Goal: Submit feedback/report problem

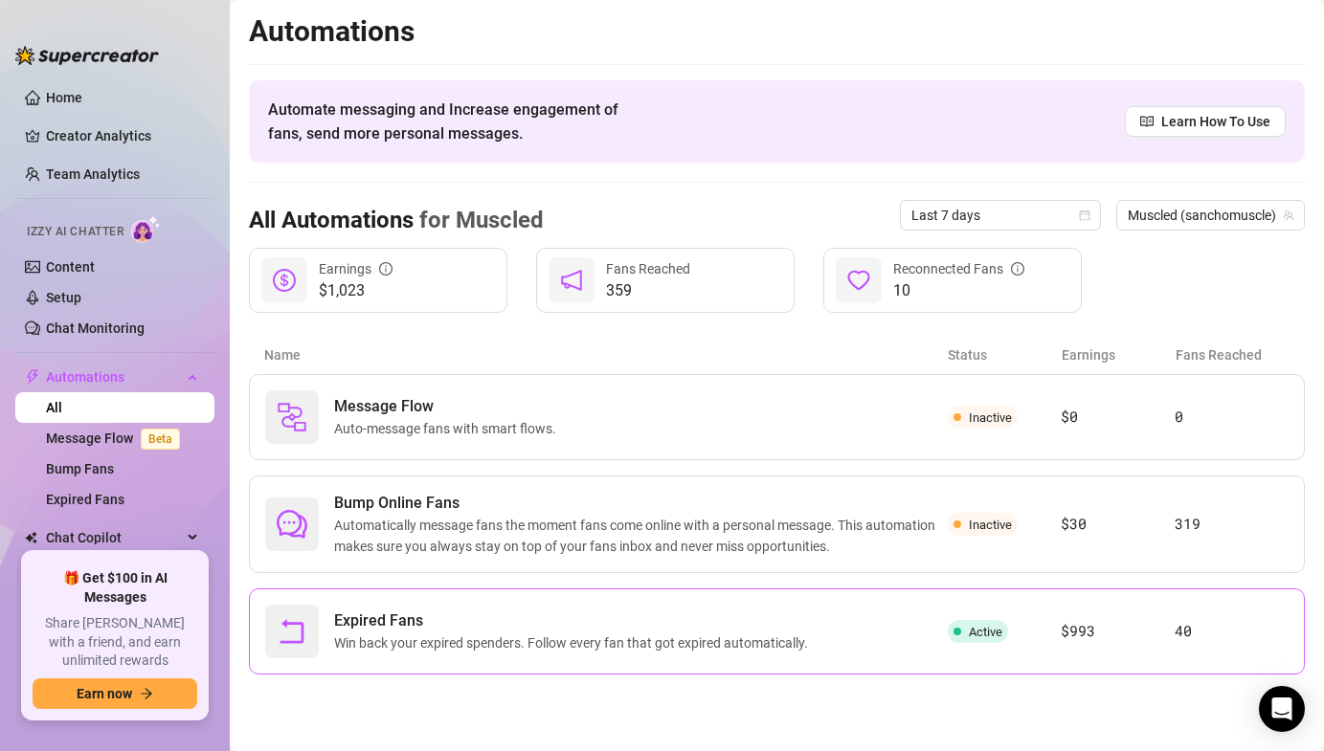
click at [798, 621] on span "Expired Fans" at bounding box center [575, 621] width 482 height 23
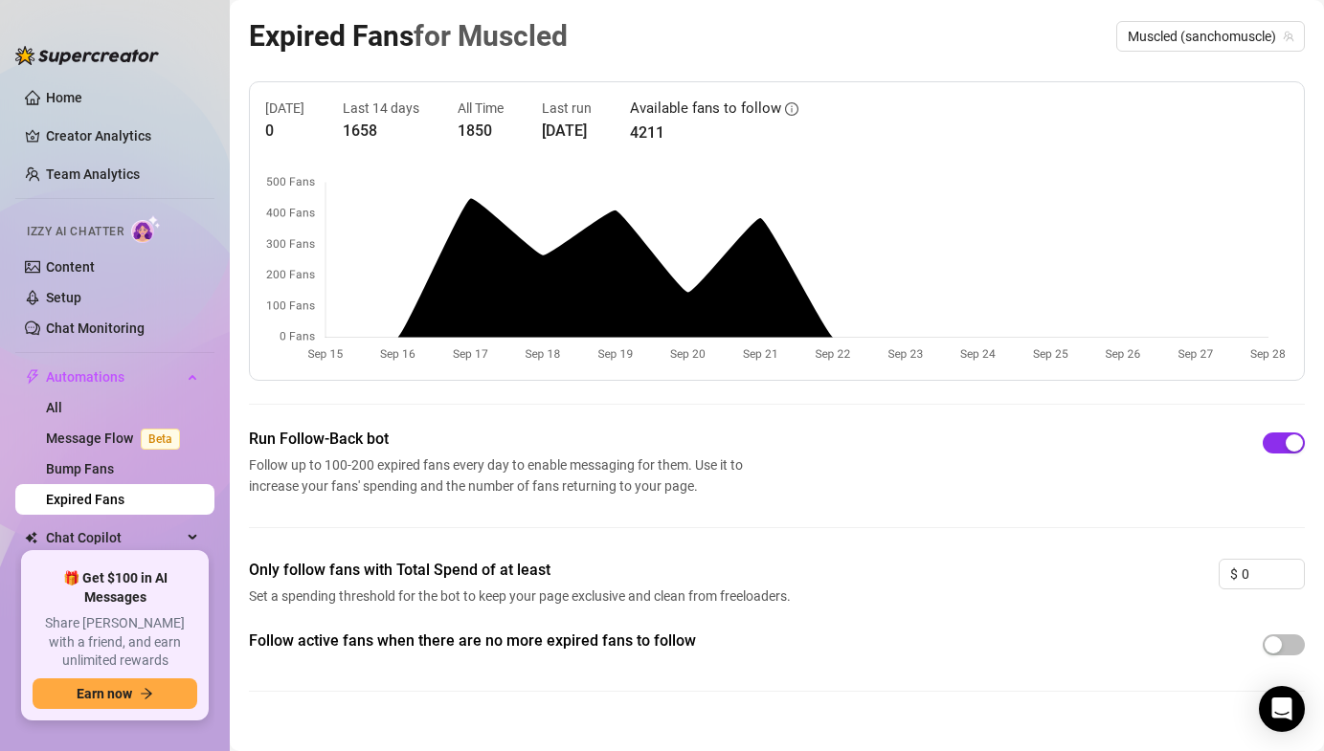
click at [1275, 447] on span "button" at bounding box center [1284, 443] width 42 height 21
click at [1275, 447] on div "button" at bounding box center [1273, 443] width 17 height 17
click at [1280, 706] on icon "Open Intercom Messenger" at bounding box center [1281, 709] width 22 height 25
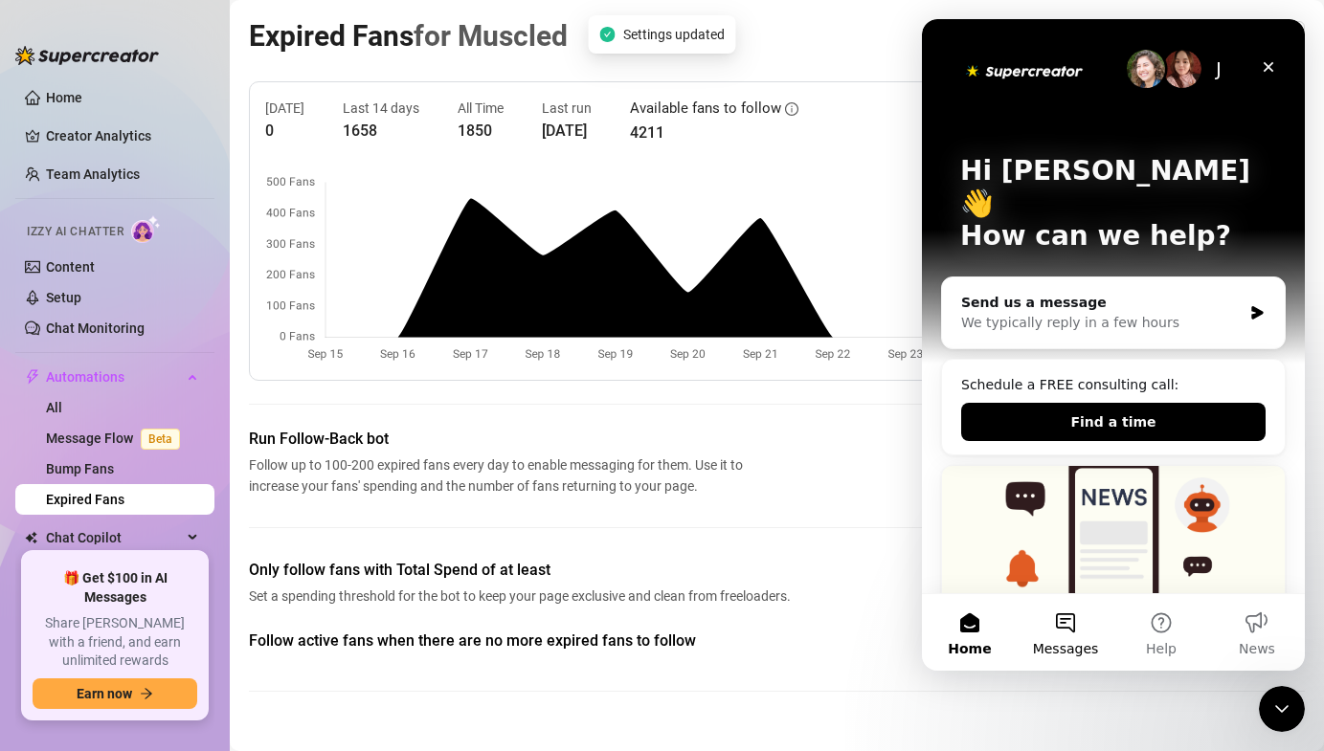
click at [1073, 621] on button "Messages" at bounding box center [1066, 632] width 96 height 77
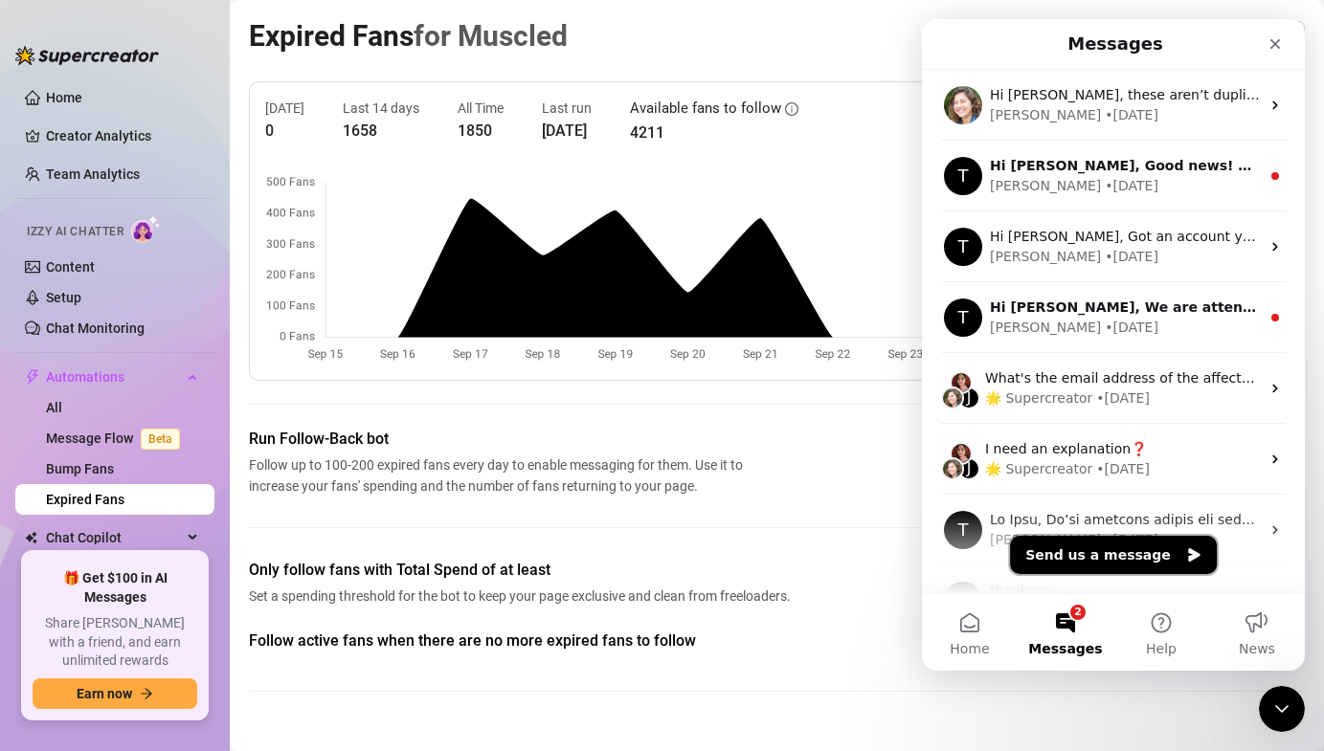
click at [1058, 549] on button "Send us a message" at bounding box center [1113, 555] width 207 height 38
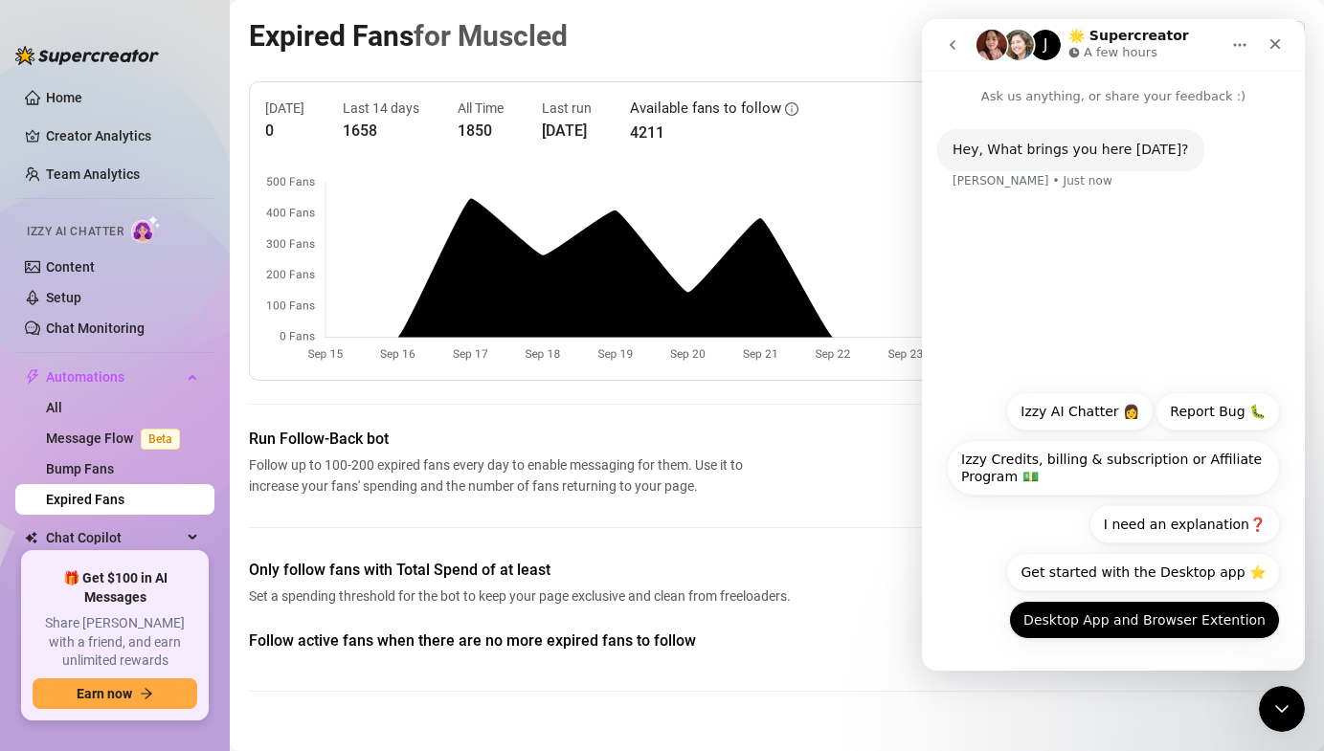
click at [1141, 616] on button "Desktop App and Browser Extention" at bounding box center [1144, 620] width 271 height 38
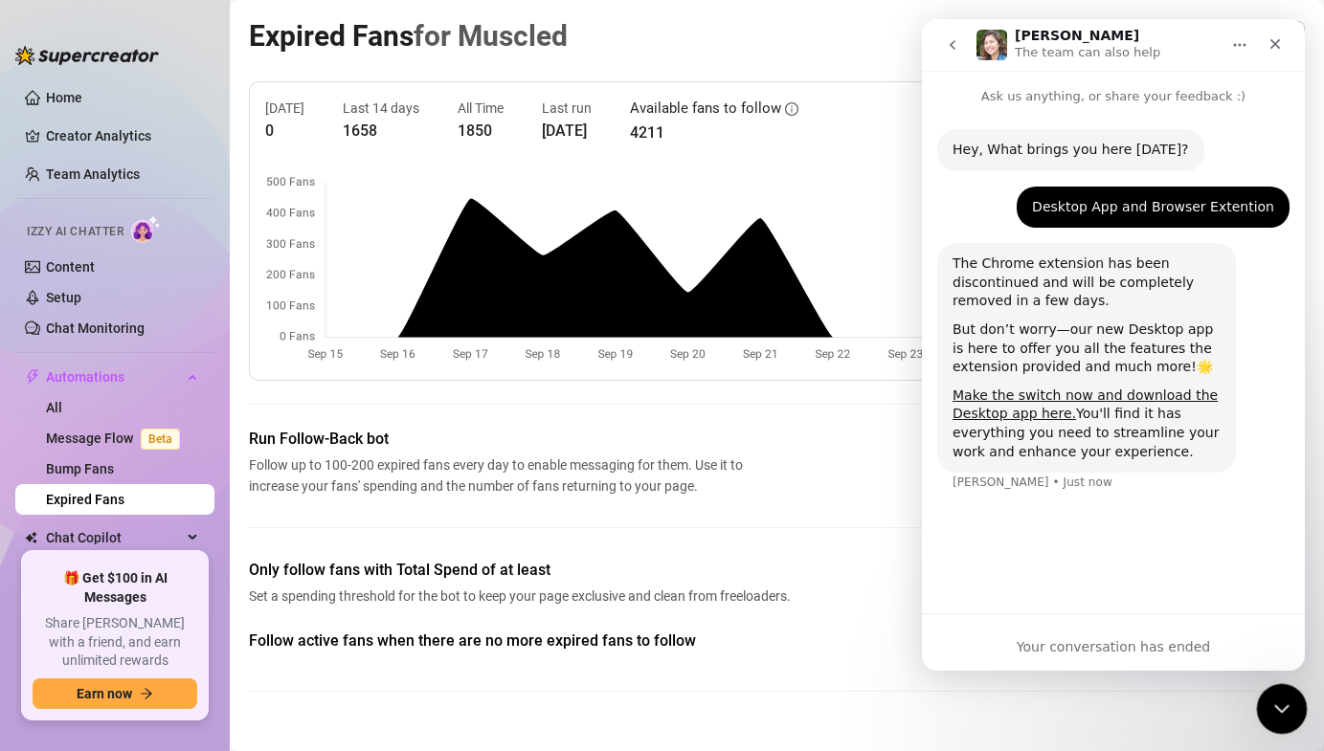
click at [1266, 688] on div "Close Intercom Messenger" at bounding box center [1279, 707] width 46 height 46
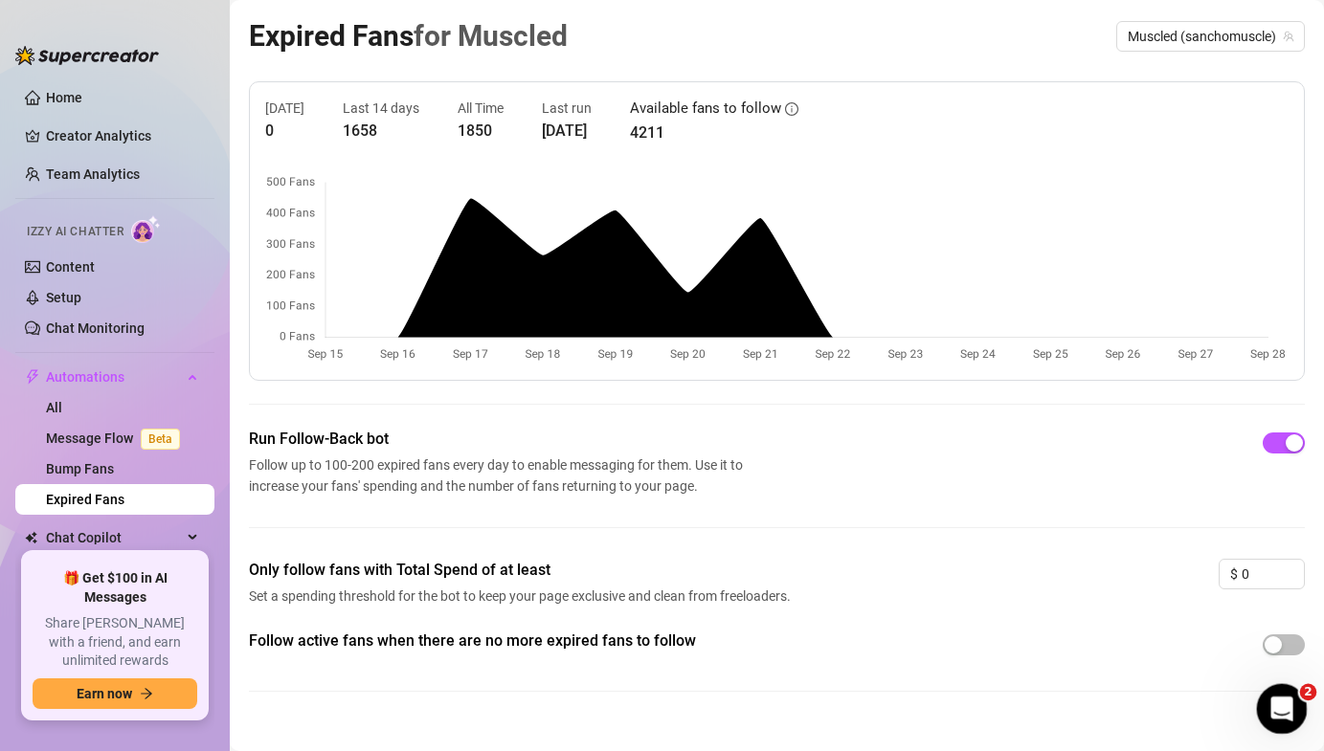
click at [1266, 710] on icon "Open Intercom Messenger" at bounding box center [1280, 707] width 32 height 32
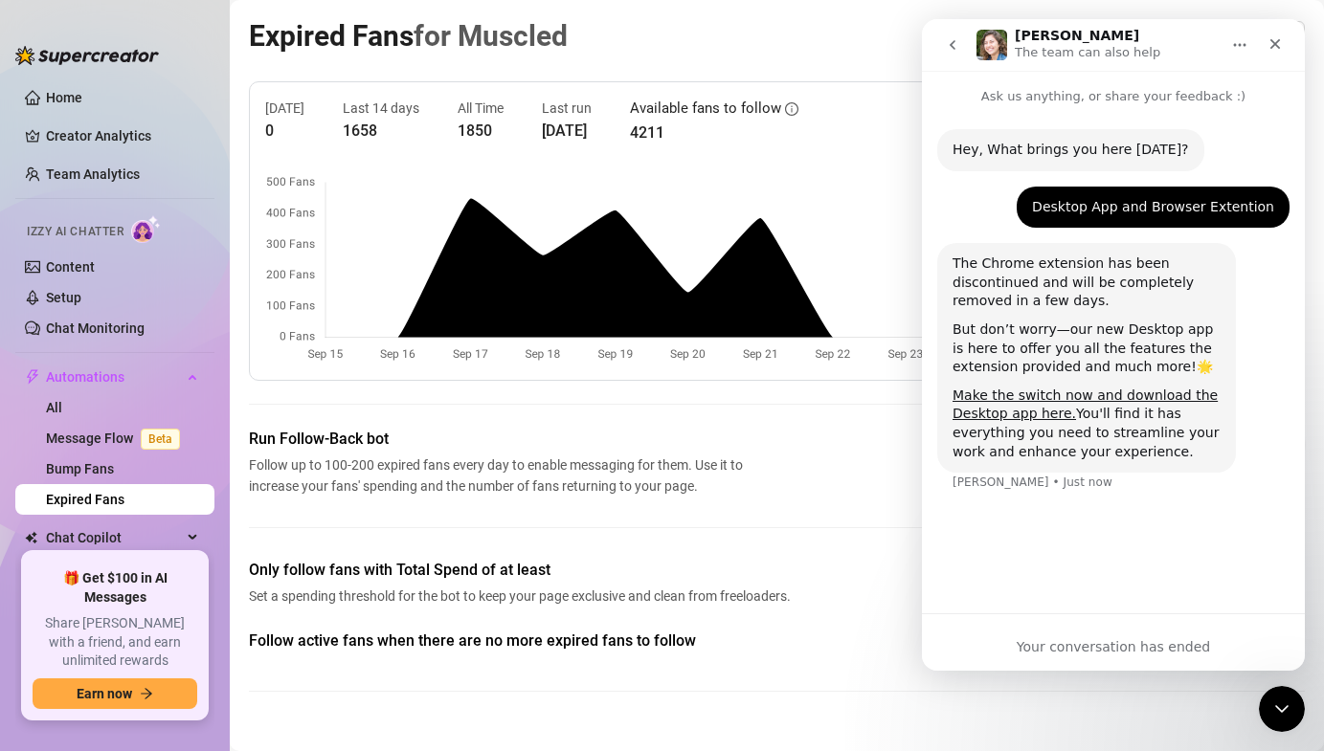
click at [954, 45] on icon "go back" at bounding box center [952, 44] width 15 height 15
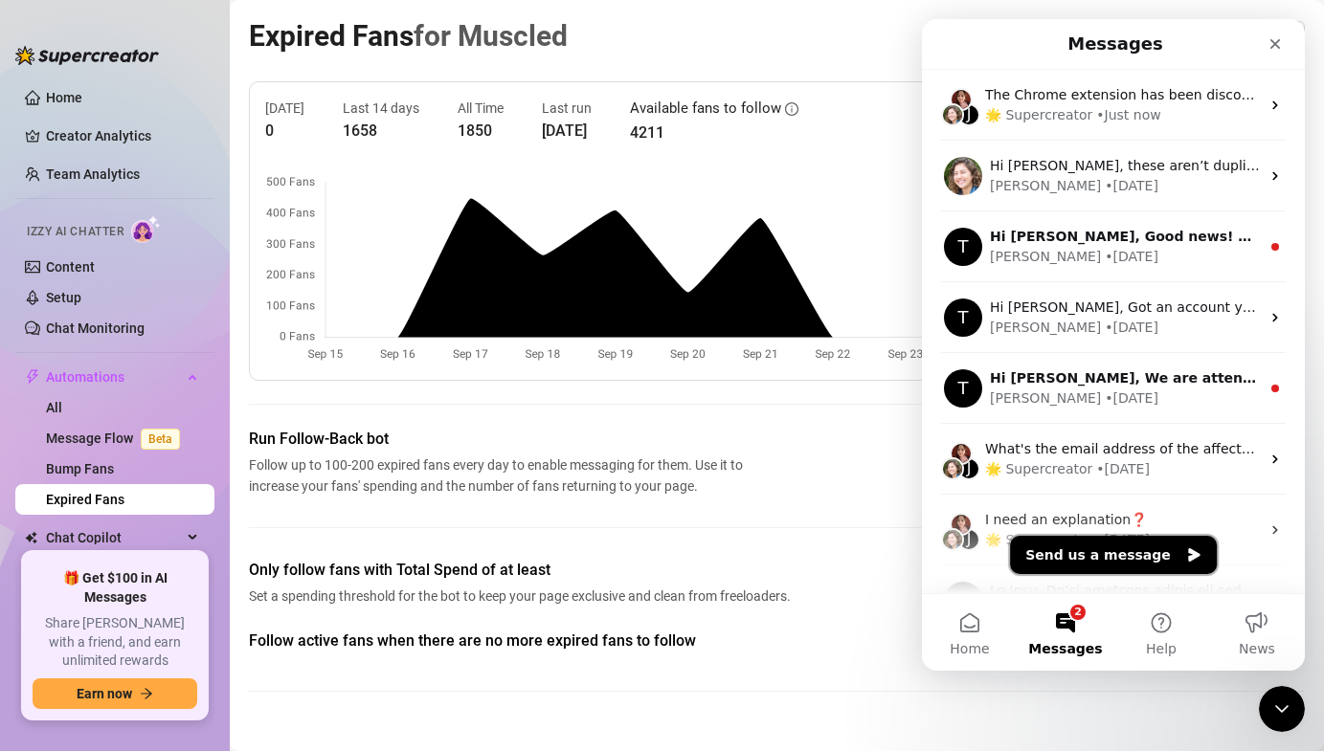
click at [1081, 557] on button "Send us a message" at bounding box center [1113, 555] width 207 height 38
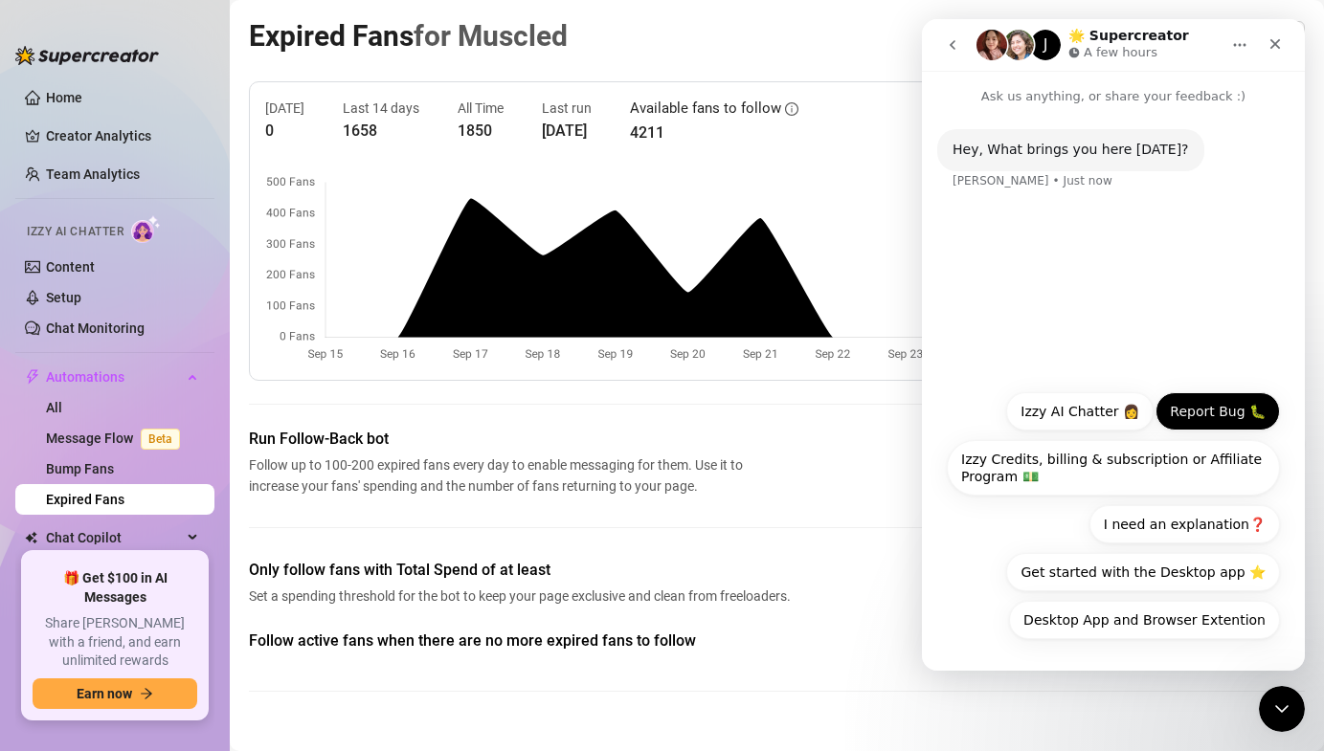
click at [1189, 426] on button "Report Bug 🐛" at bounding box center [1217, 411] width 124 height 38
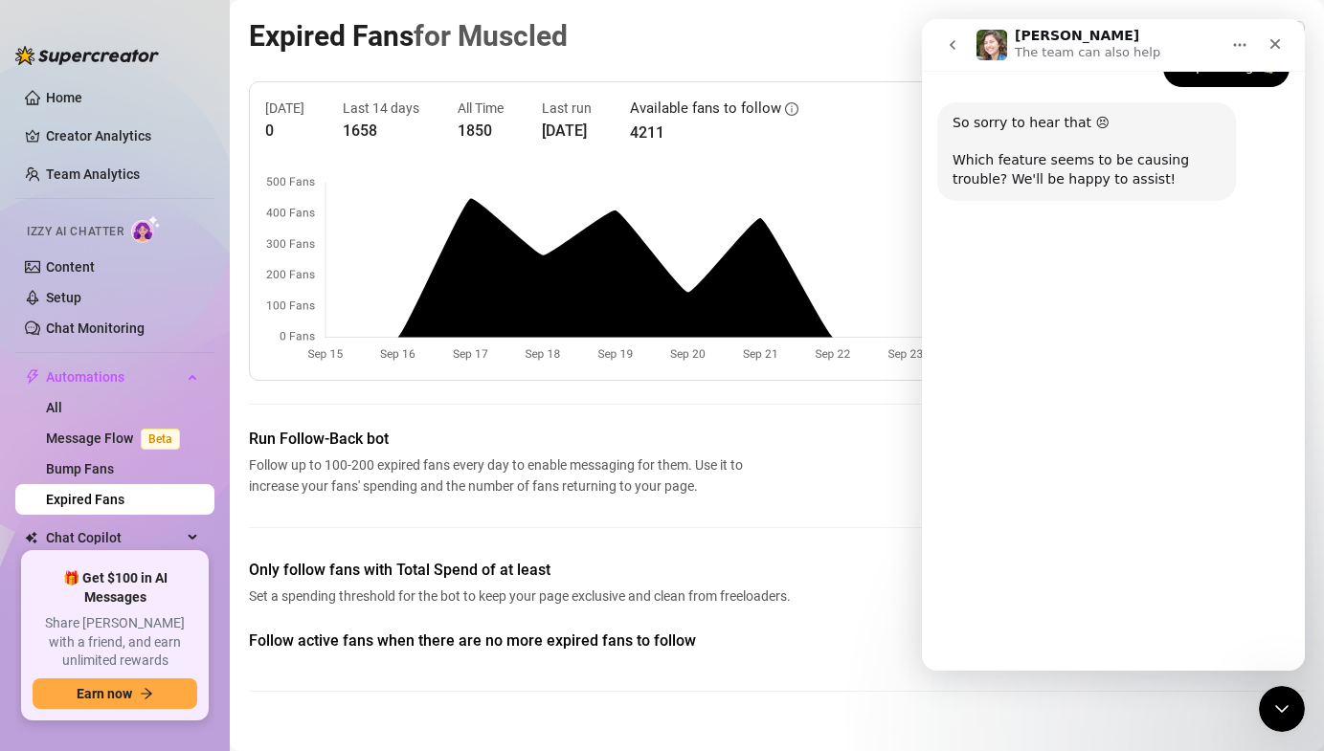
scroll to position [158, 0]
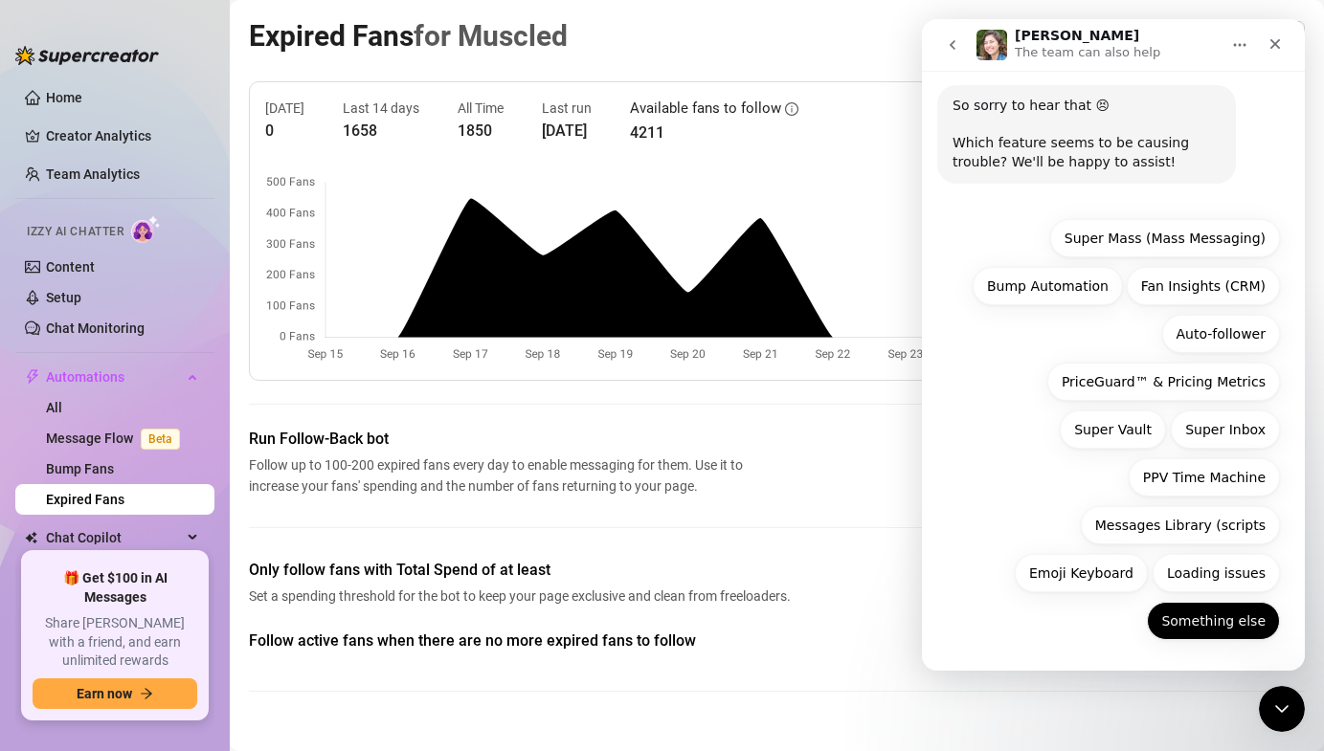
click at [1234, 631] on button "Something else" at bounding box center [1213, 621] width 133 height 38
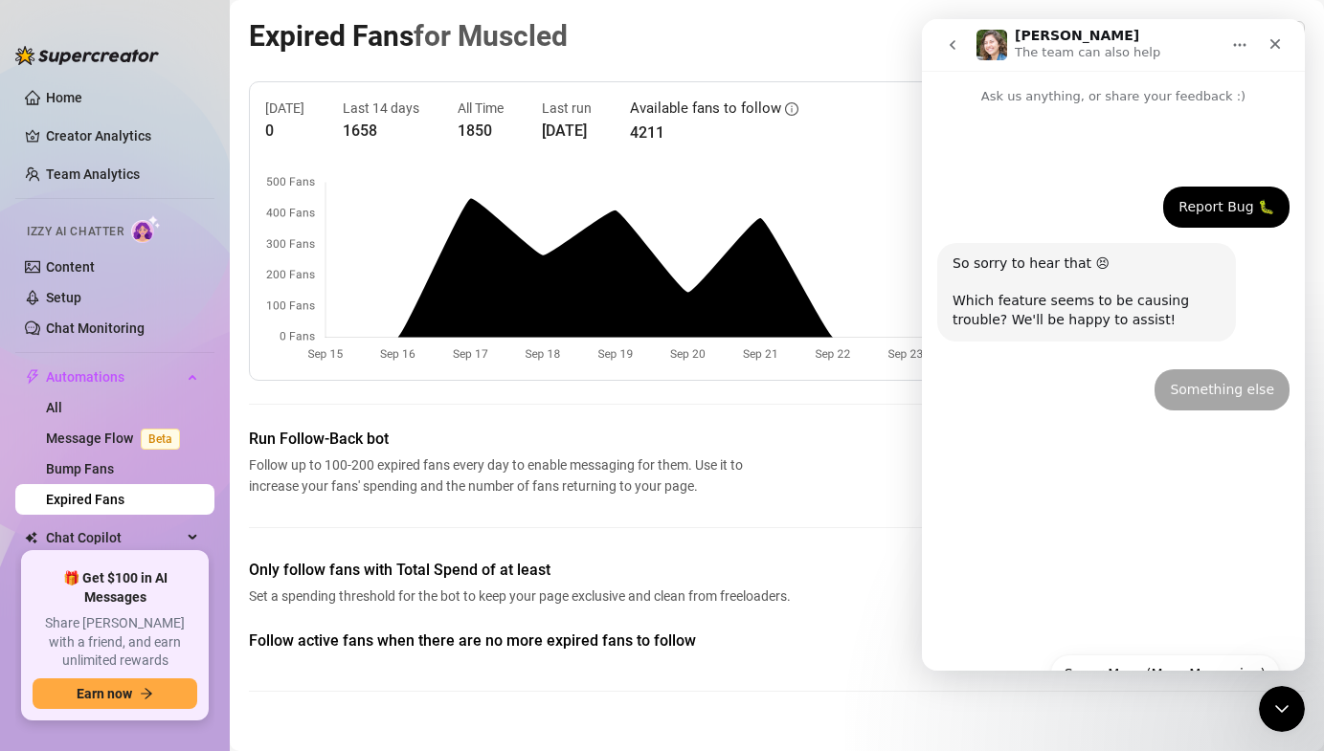
scroll to position [0, 0]
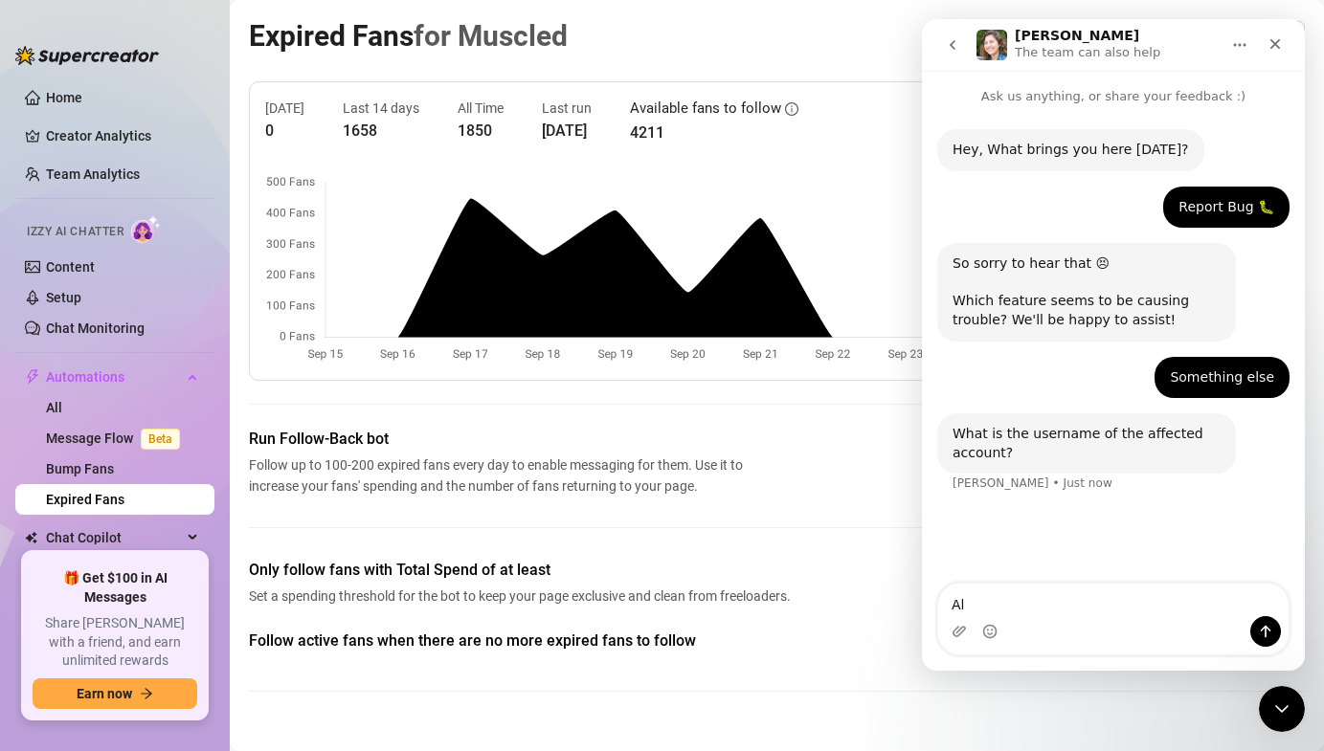
type textarea "A"
type textarea "SanchoMuscle [PERSON_NAME] and a few others"
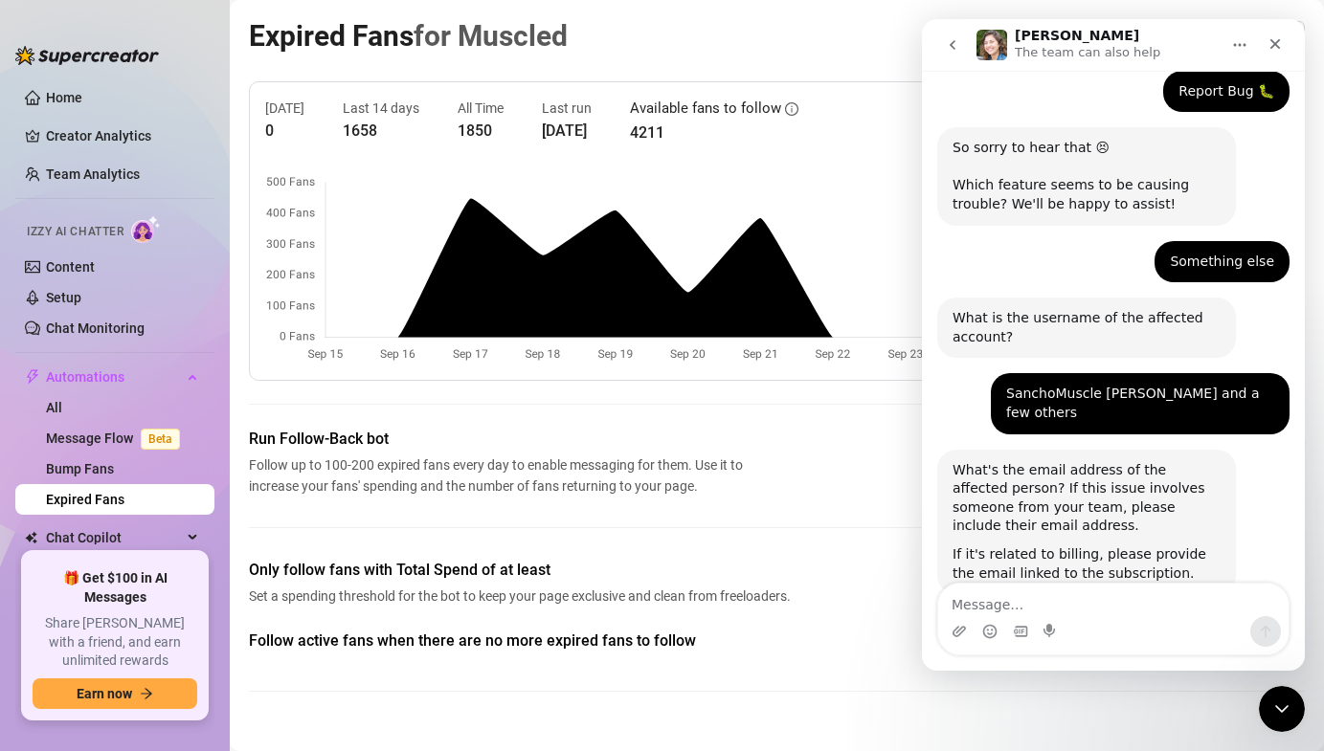
scroll to position [167, 0]
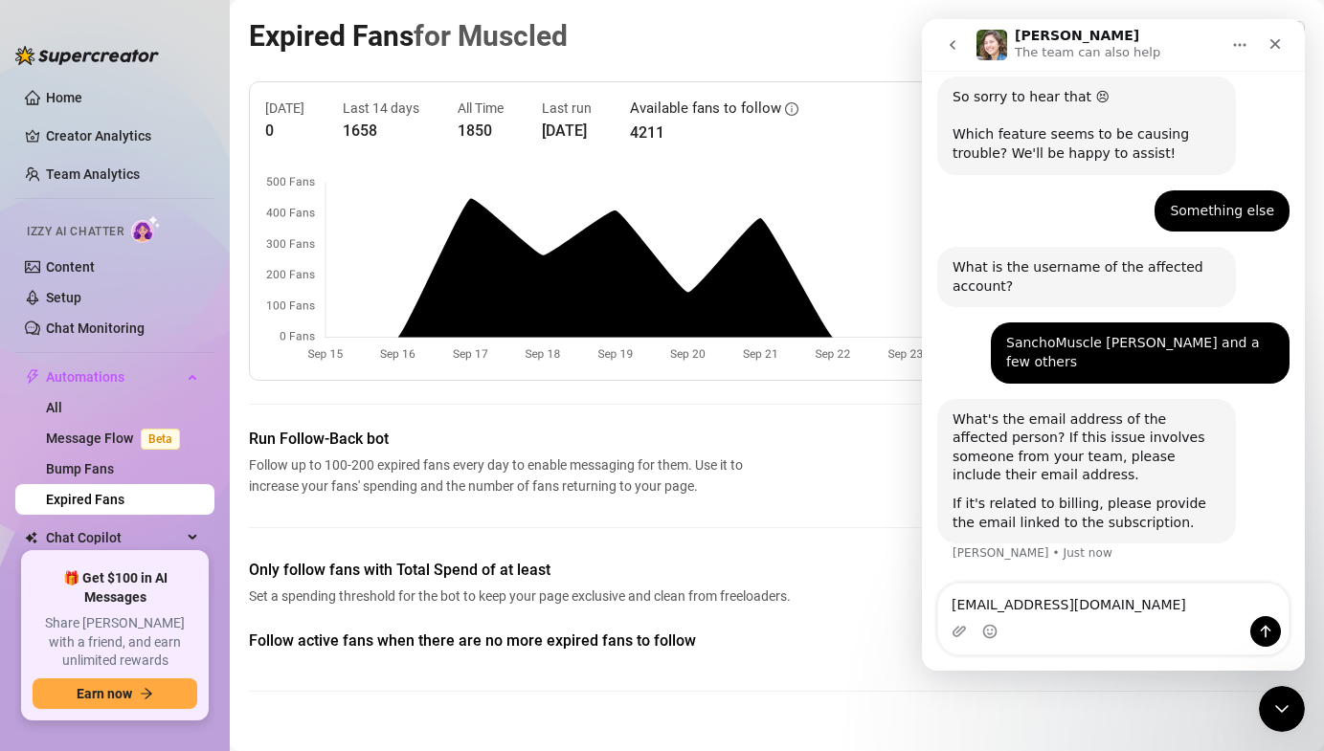
type textarea "[EMAIL_ADDRESS][DOMAIN_NAME]"
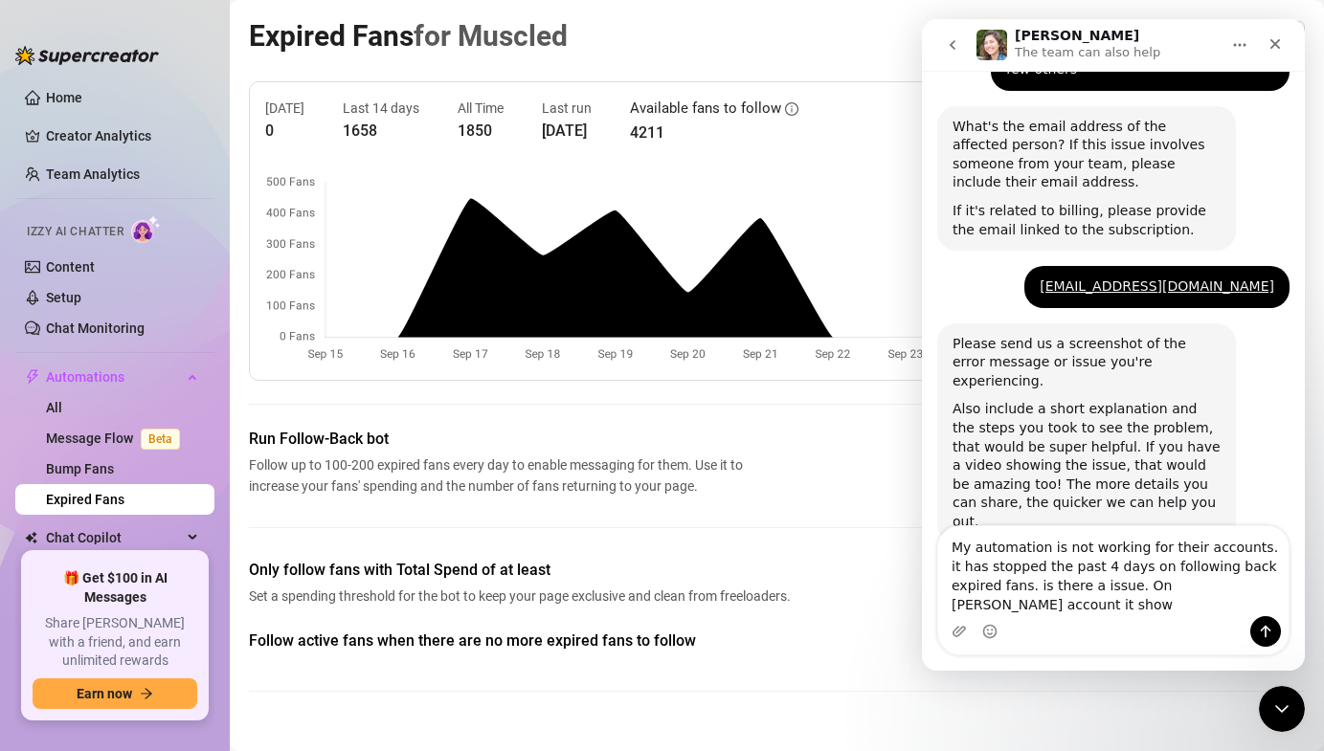
scroll to position [479, 0]
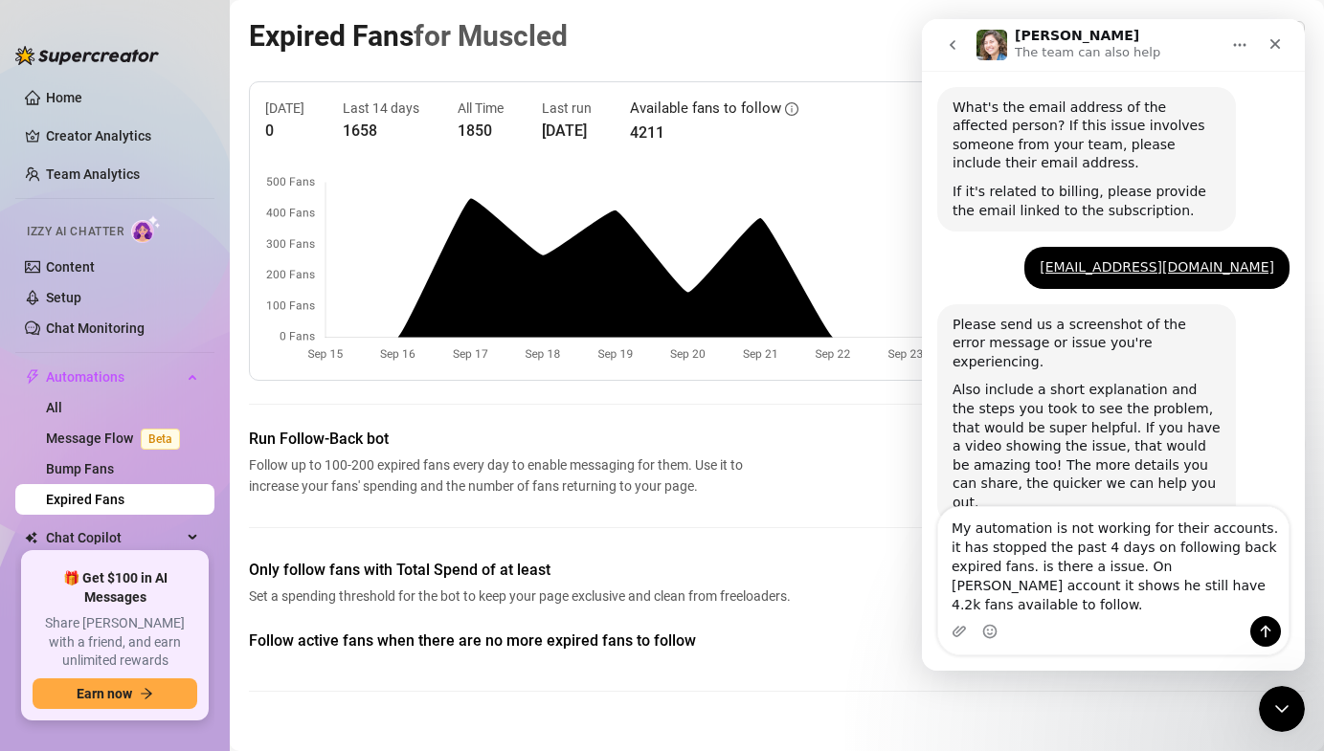
type textarea "My automation is not working for their accounts. it has stopped the past 4 days…"
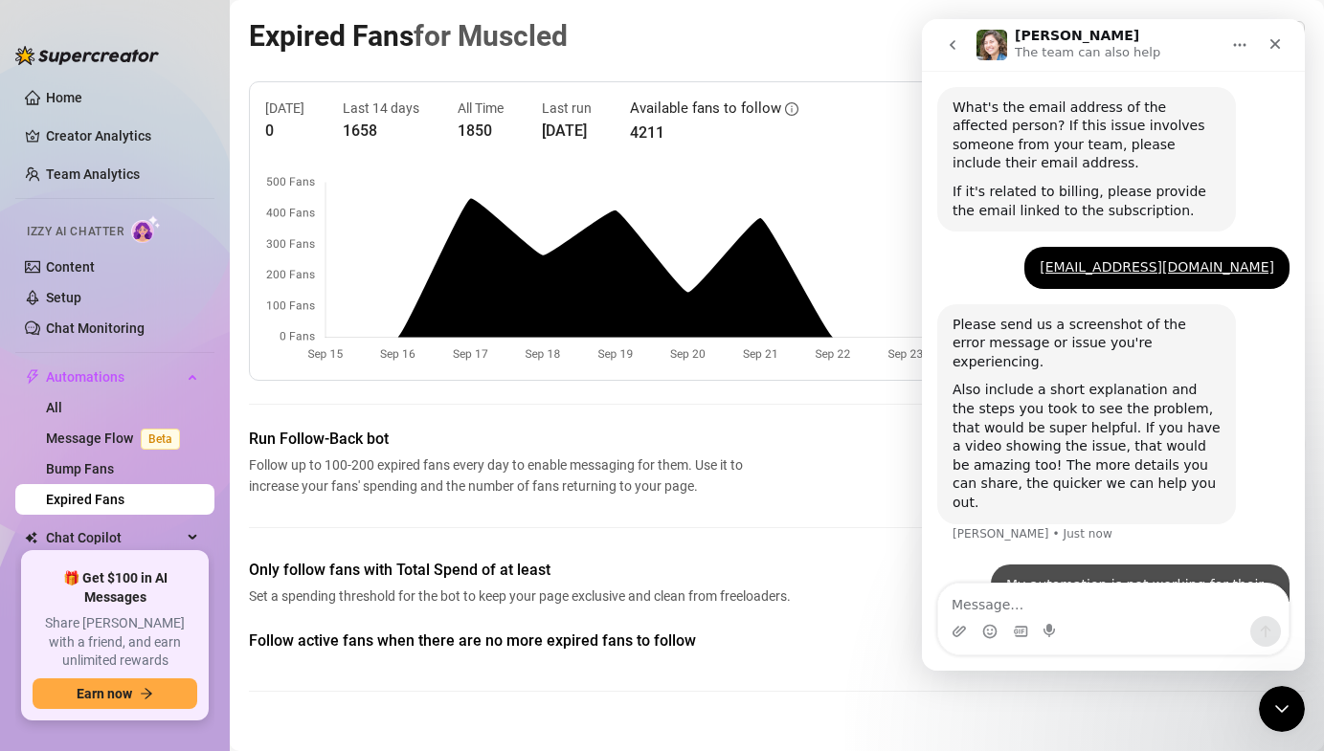
scroll to position [553, 0]
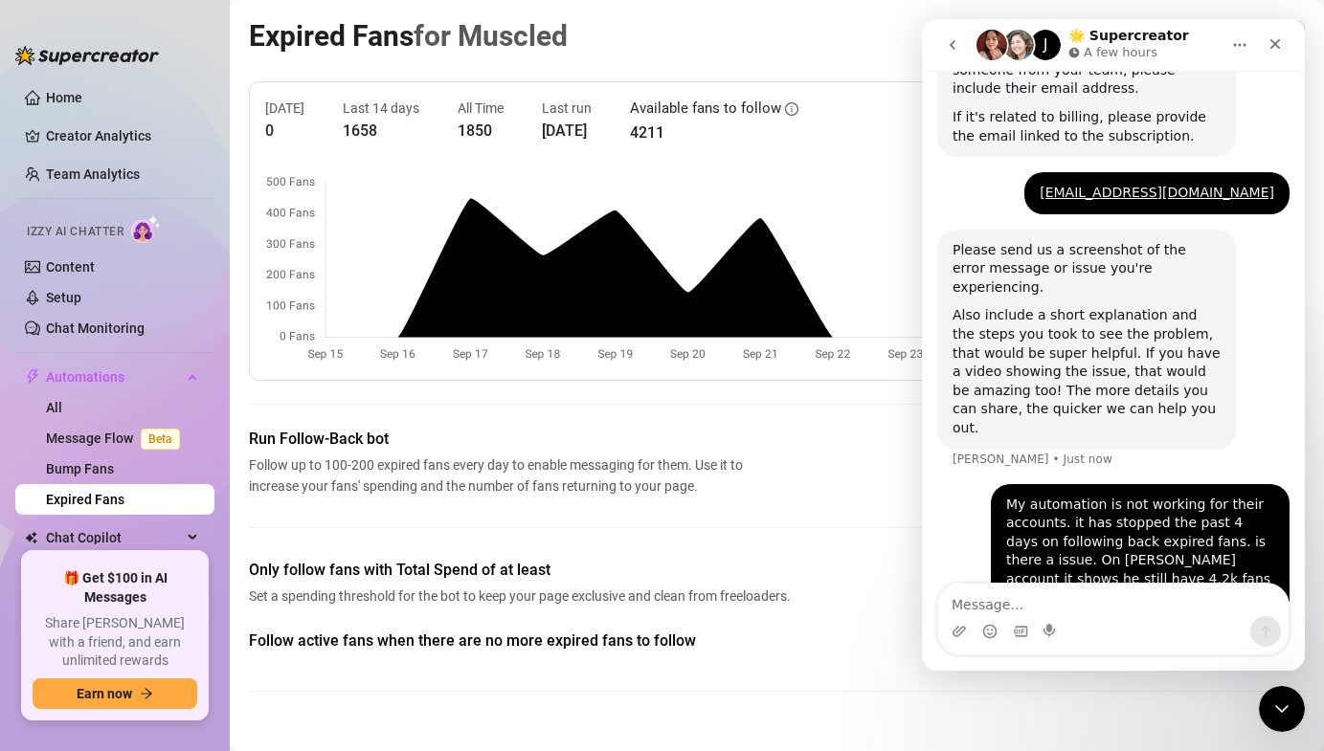
click at [882, 101] on div "[DATE] 0 Last 14 days 1658 All Time 1850 Last run [DATE] Available fans to foll…" at bounding box center [776, 121] width 1023 height 47
click at [1279, 41] on icon "Close" at bounding box center [1274, 43] width 15 height 15
